Goal: Task Accomplishment & Management: Manage account settings

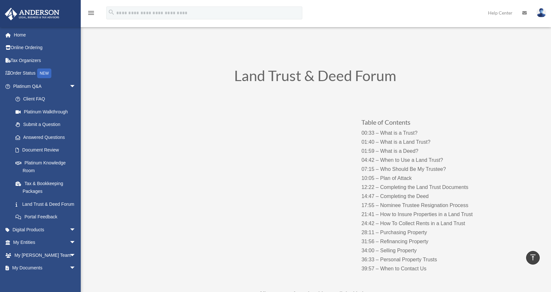
scroll to position [2748, 0]
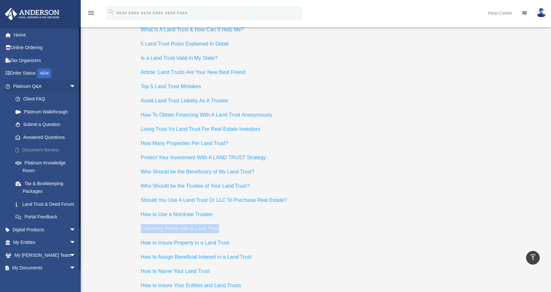
click at [47, 149] on link "Document Review" at bounding box center [47, 150] width 77 height 13
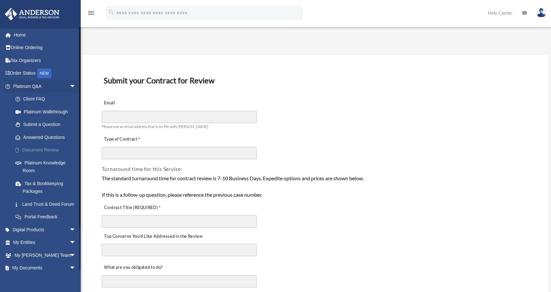
click at [49, 148] on link "Document Review" at bounding box center [47, 150] width 77 height 13
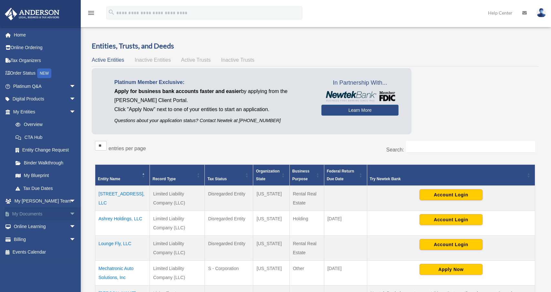
click at [70, 208] on span "arrow_drop_down" at bounding box center [75, 214] width 13 height 13
click at [35, 224] on link "Box" at bounding box center [47, 226] width 77 height 13
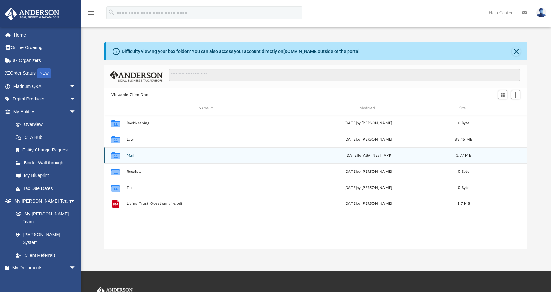
scroll to position [142, 419]
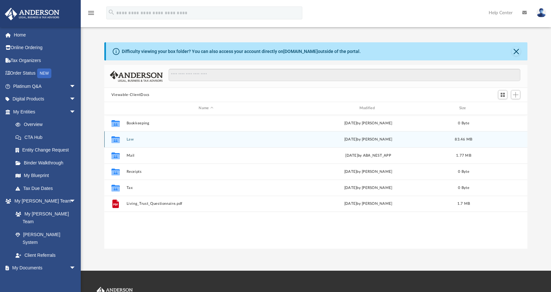
click at [131, 139] on button "Law" at bounding box center [205, 139] width 159 height 4
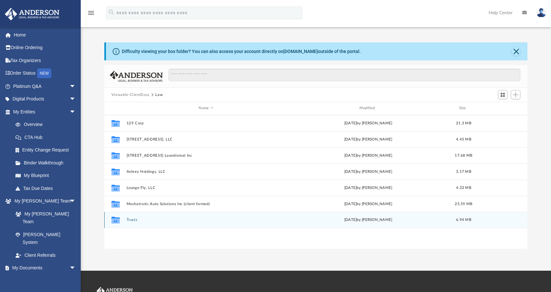
click at [133, 219] on button "Trusts" at bounding box center [205, 220] width 159 height 4
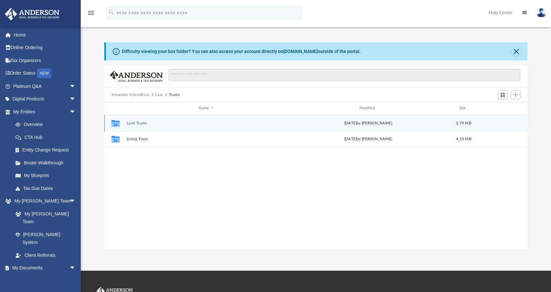
click at [136, 123] on button "Land Trusts" at bounding box center [205, 123] width 159 height 4
click at [136, 123] on button "Land Trust - Kismet Trust" at bounding box center [205, 123] width 159 height 4
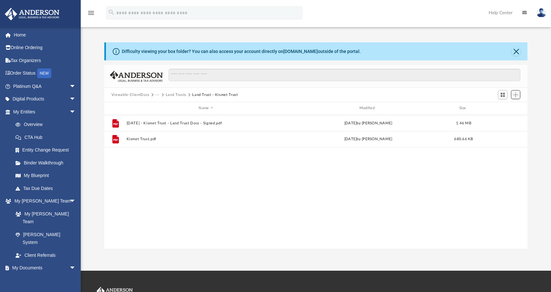
click at [516, 95] on span "Add" at bounding box center [515, 94] width 5 height 5
click at [501, 109] on li "Upload" at bounding box center [506, 107] width 21 height 7
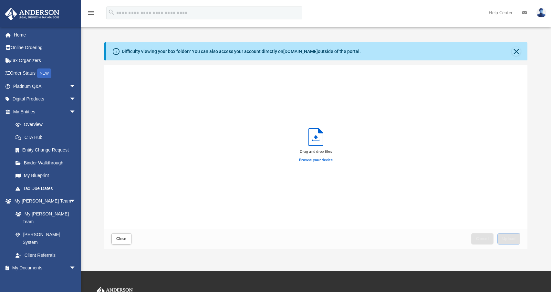
scroll to position [159, 419]
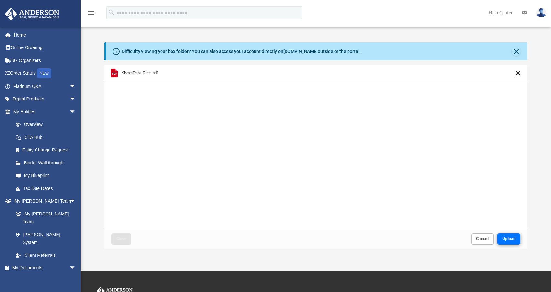
click at [511, 237] on span "Upload" at bounding box center [510, 239] width 14 height 4
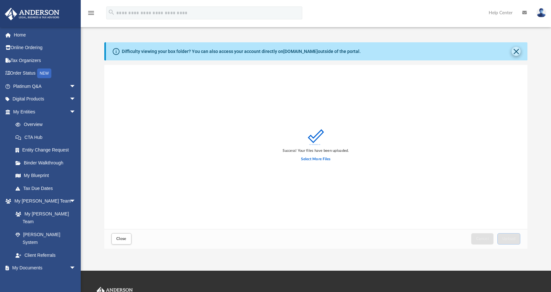
click at [518, 51] on button "Close" at bounding box center [516, 51] width 9 height 9
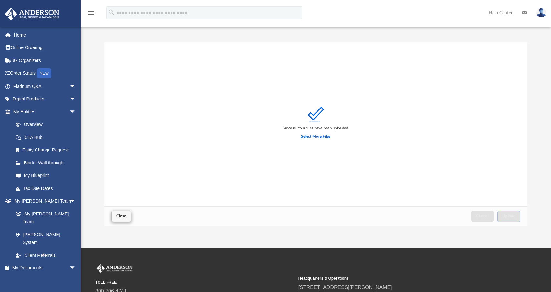
click at [118, 212] on button "Close" at bounding box center [122, 216] width 20 height 11
